Goal: Book appointment/travel/reservation

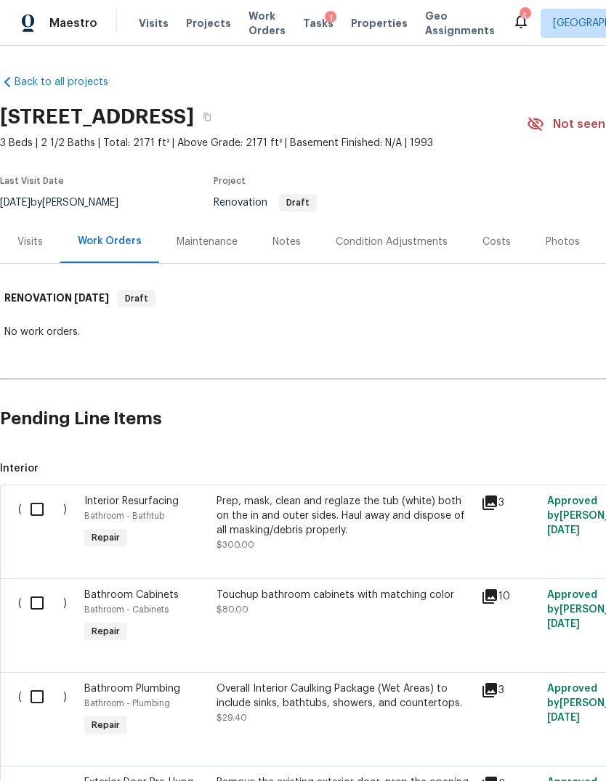
click at [203, 23] on span "Projects" at bounding box center [208, 23] width 45 height 15
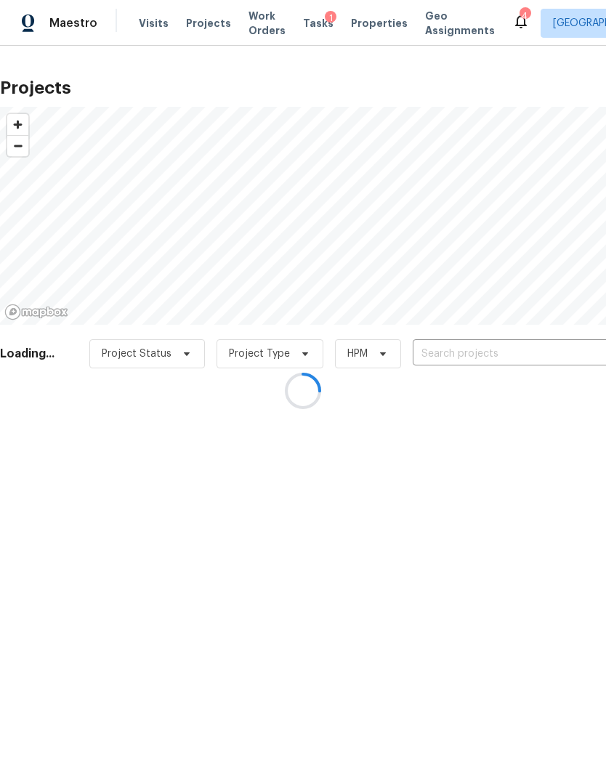
click at [556, 342] on div at bounding box center [303, 390] width 606 height 781
click at [546, 345] on div at bounding box center [303, 390] width 606 height 781
click at [540, 350] on div at bounding box center [303, 390] width 606 height 781
click at [537, 346] on div at bounding box center [303, 390] width 606 height 781
click at [548, 354] on div at bounding box center [303, 390] width 606 height 781
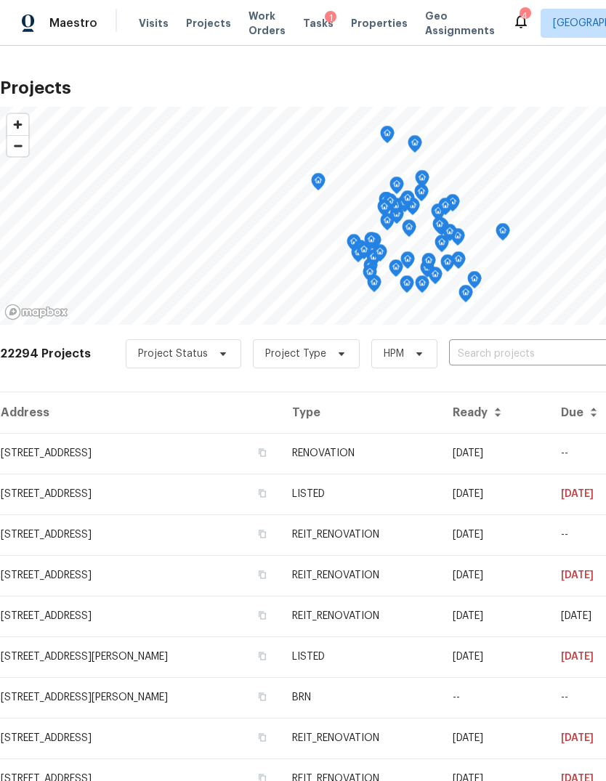
click at [535, 361] on input "text" at bounding box center [532, 354] width 166 height 23
type input "2223 [PERSON_NAME]"
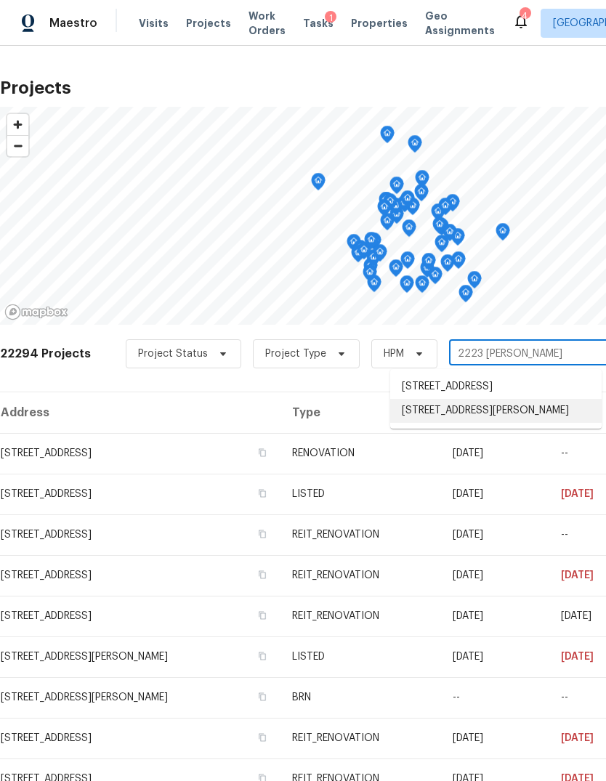
click at [551, 423] on li "[STREET_ADDRESS][PERSON_NAME]" at bounding box center [495, 411] width 211 height 24
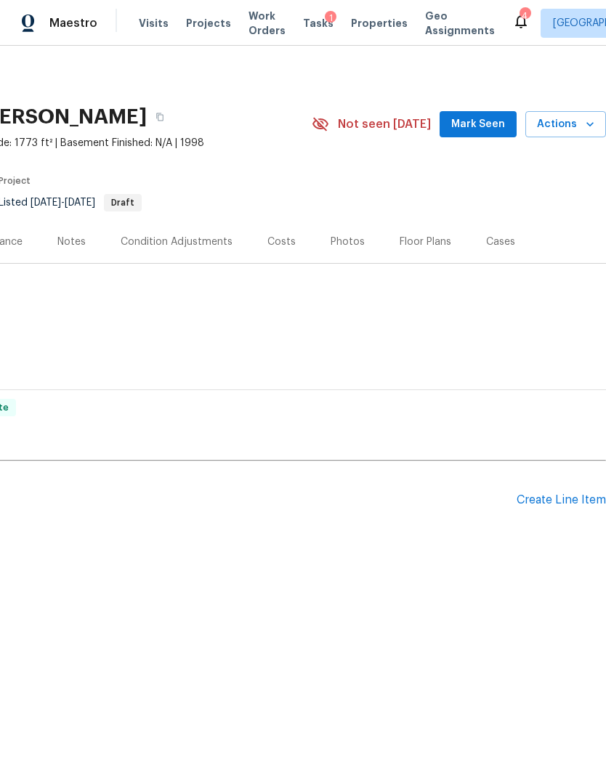
scroll to position [0, 215]
click at [577, 126] on span "Actions" at bounding box center [565, 124] width 57 height 18
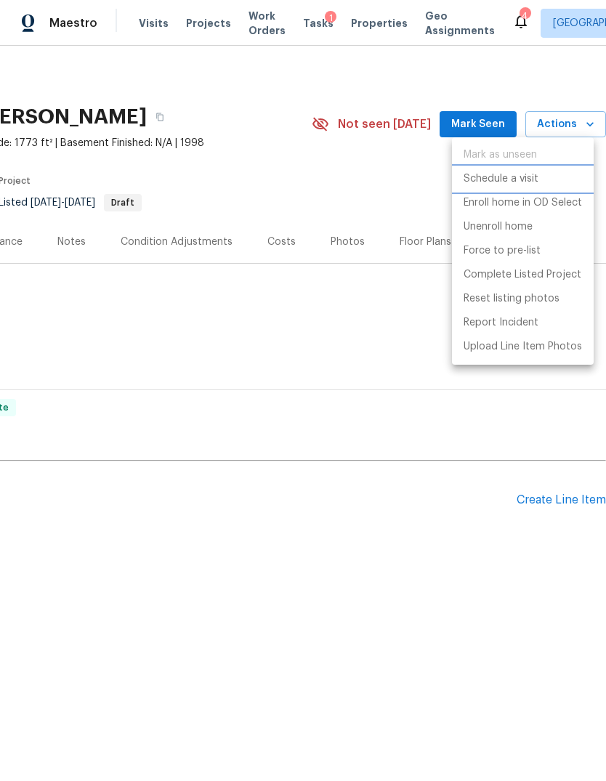
click at [524, 174] on p "Schedule a visit" at bounding box center [500, 178] width 75 height 15
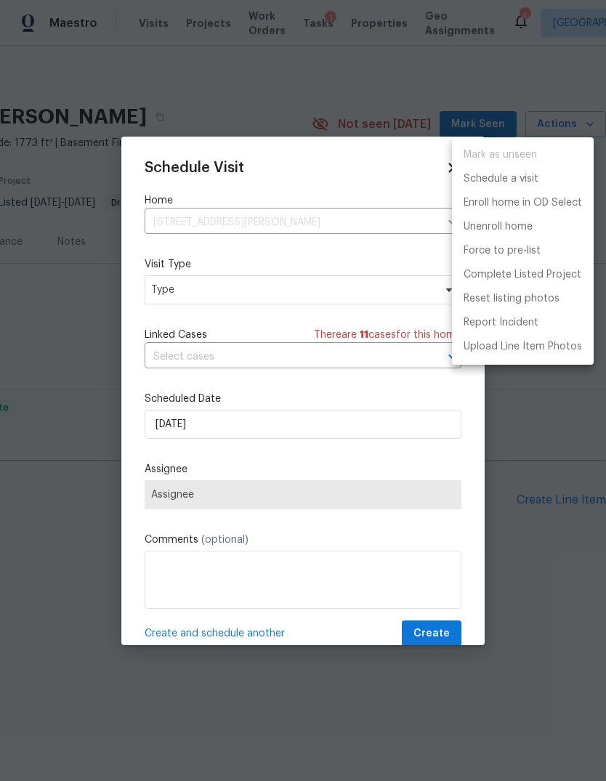
click at [357, 369] on div at bounding box center [303, 390] width 606 height 781
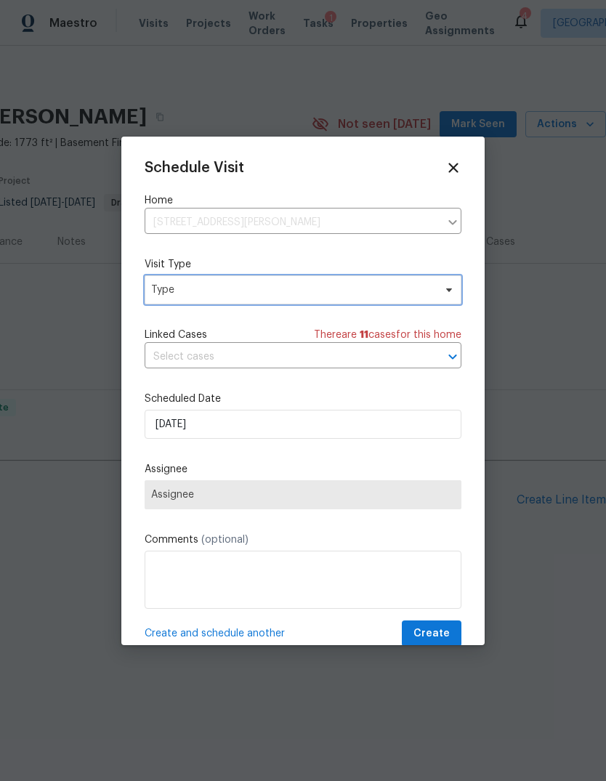
click at [400, 292] on span "Type" at bounding box center [292, 290] width 283 height 15
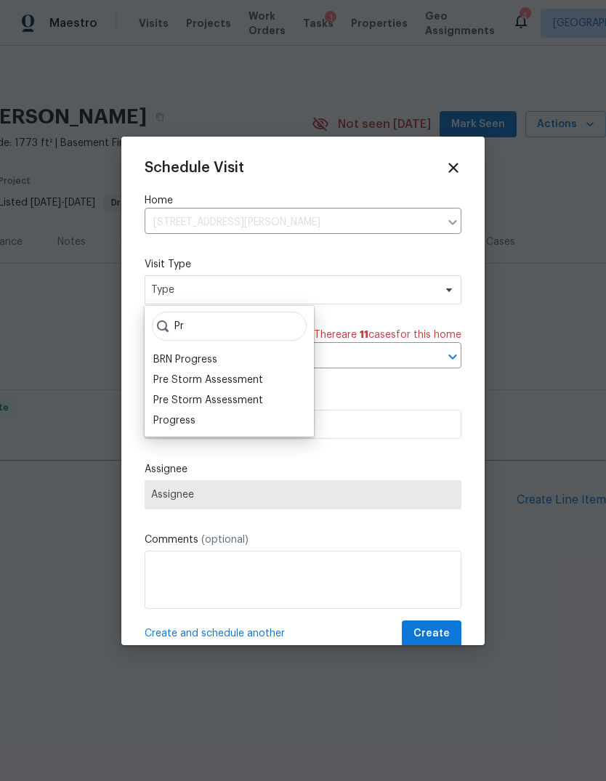
type input "P"
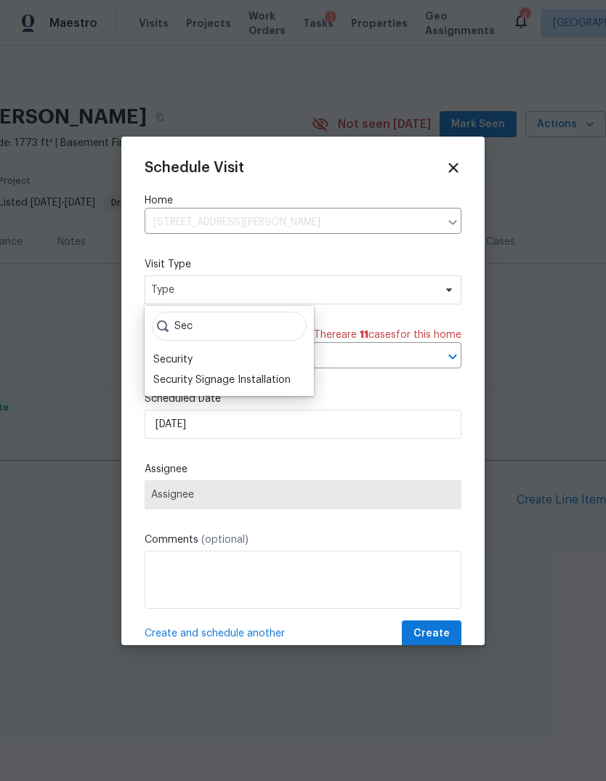
type input "Sec"
click at [219, 350] on div "Security" at bounding box center [229, 359] width 161 height 20
click at [181, 354] on div "Security" at bounding box center [172, 359] width 39 height 15
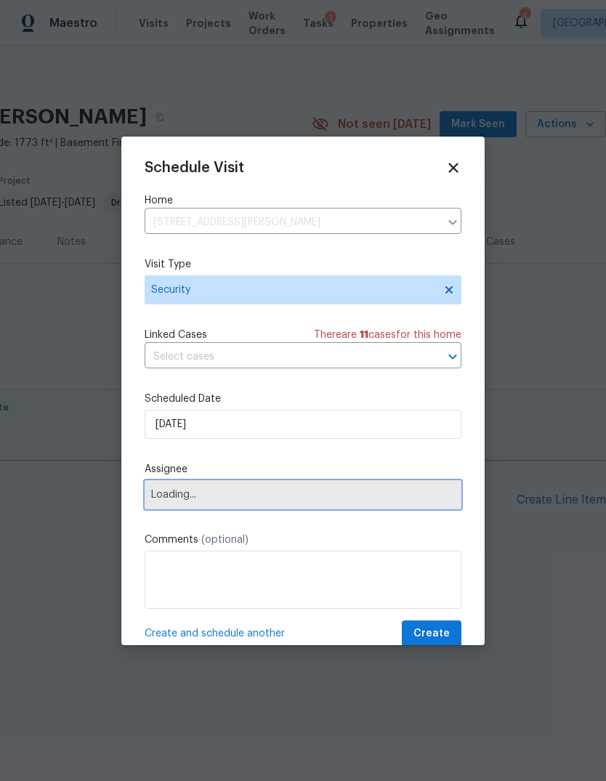
click at [235, 490] on span "Loading..." at bounding box center [303, 494] width 317 height 29
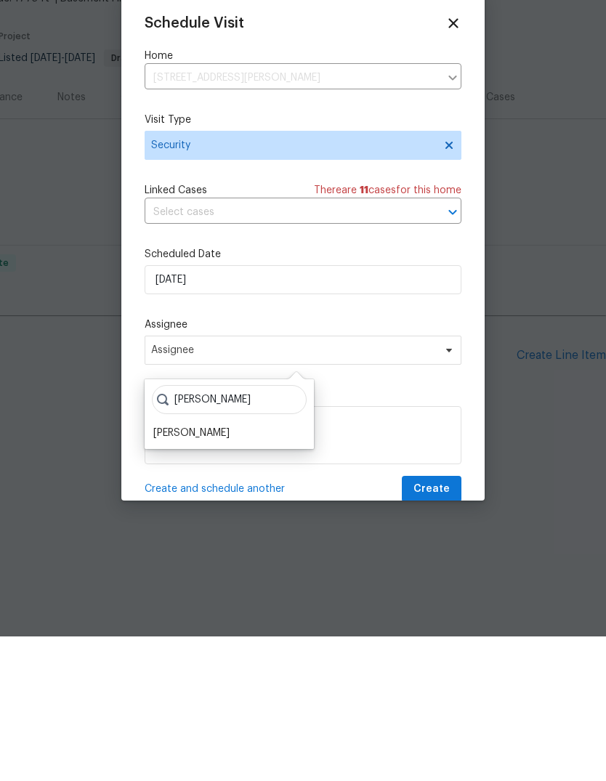
type input "[PERSON_NAME]"
click at [200, 570] on div "[PERSON_NAME]" at bounding box center [191, 577] width 76 height 15
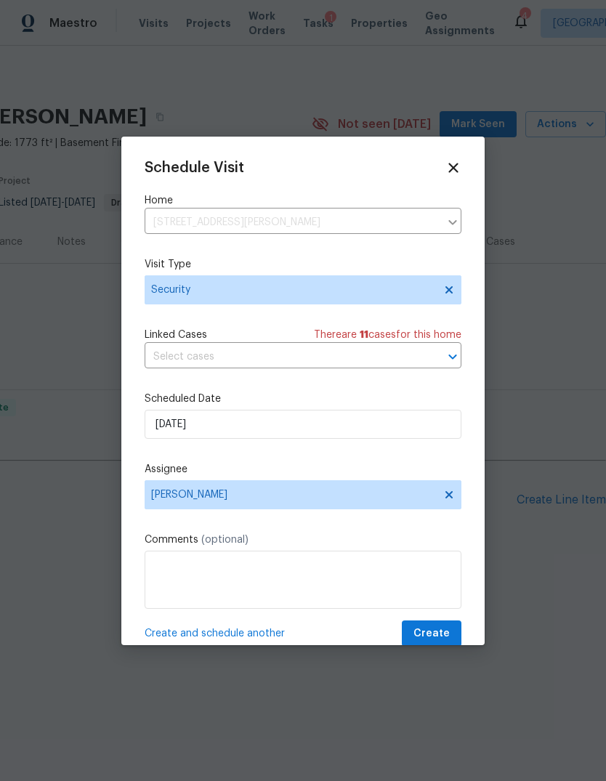
click at [464, 622] on div "Schedule Visit Home [STREET_ADDRESS][PERSON_NAME] ​ Visit Type Security Linked …" at bounding box center [302, 391] width 363 height 508
click at [431, 624] on button "Create" at bounding box center [432, 633] width 60 height 27
